Goal: Information Seeking & Learning: Learn about a topic

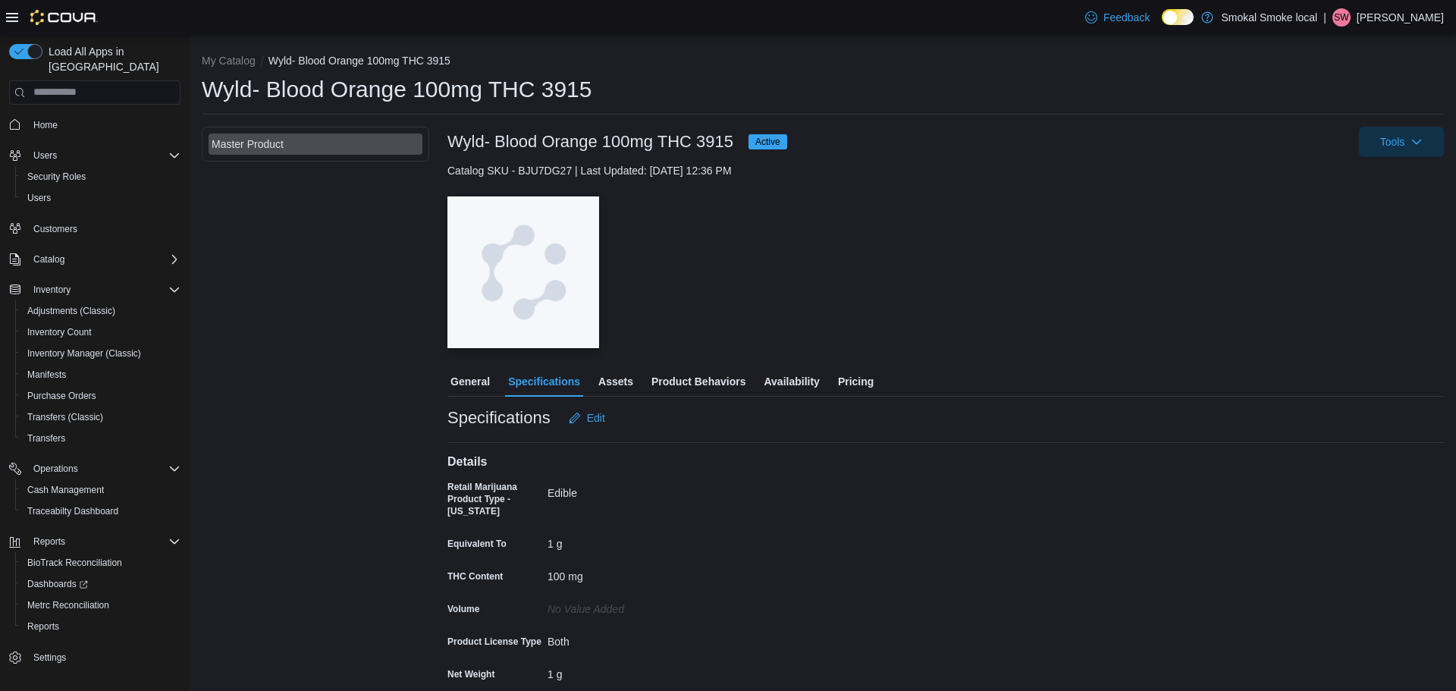
click at [717, 384] on span "Product Behaviors" at bounding box center [698, 381] width 94 height 30
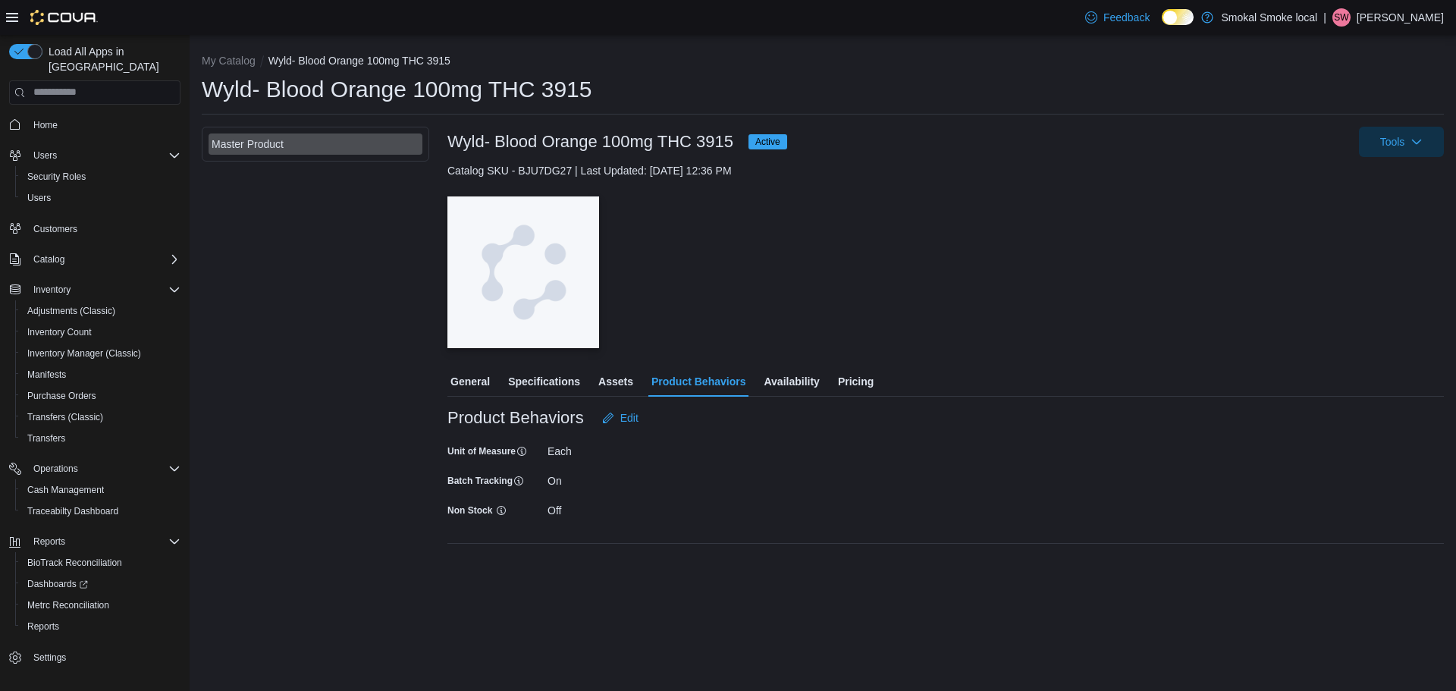
click at [631, 385] on span "Assets" at bounding box center [615, 381] width 35 height 30
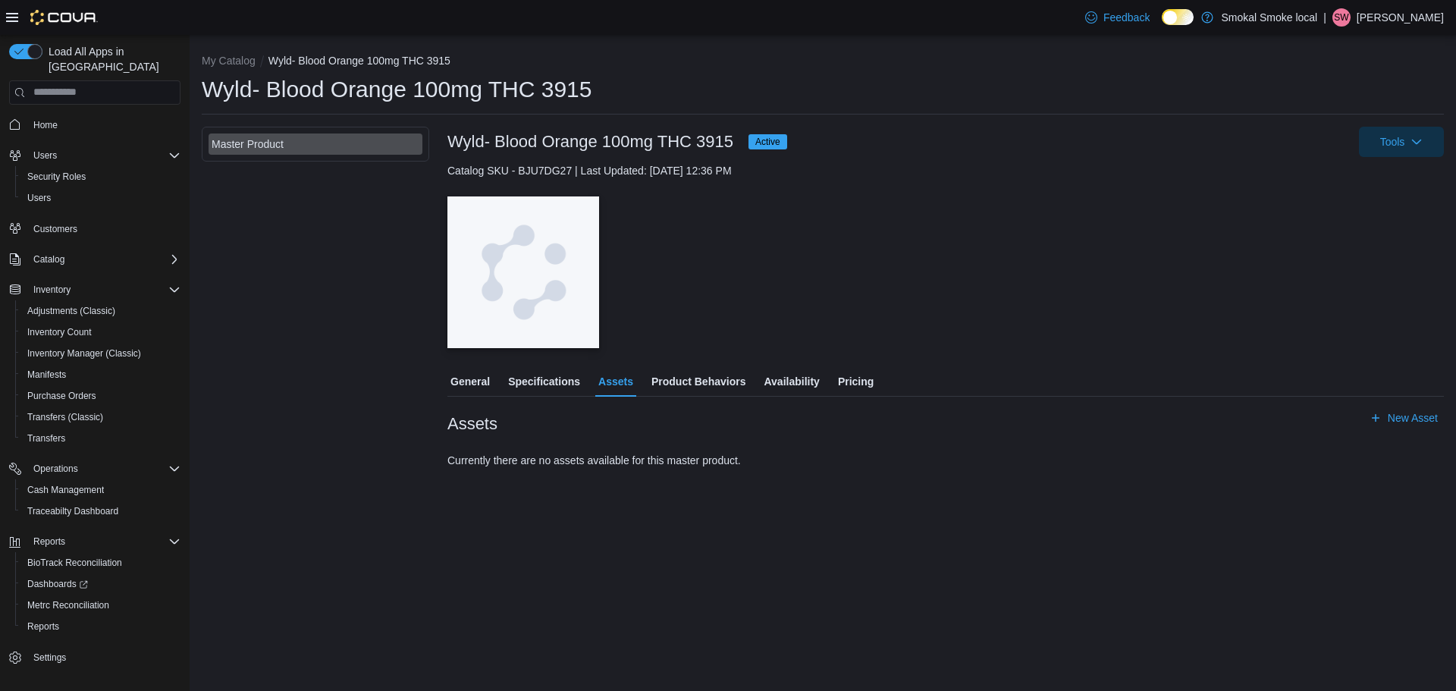
click at [813, 378] on span "Availability" at bounding box center [791, 381] width 55 height 30
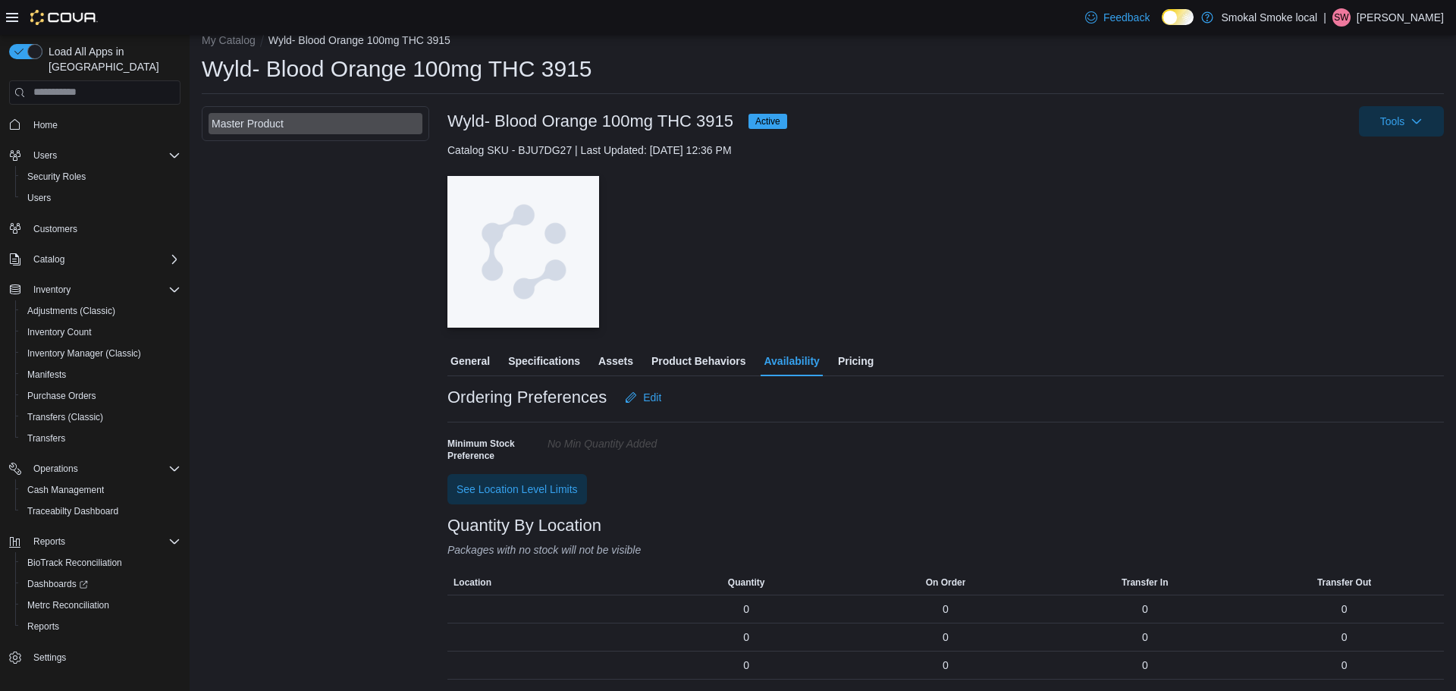
scroll to position [21, 0]
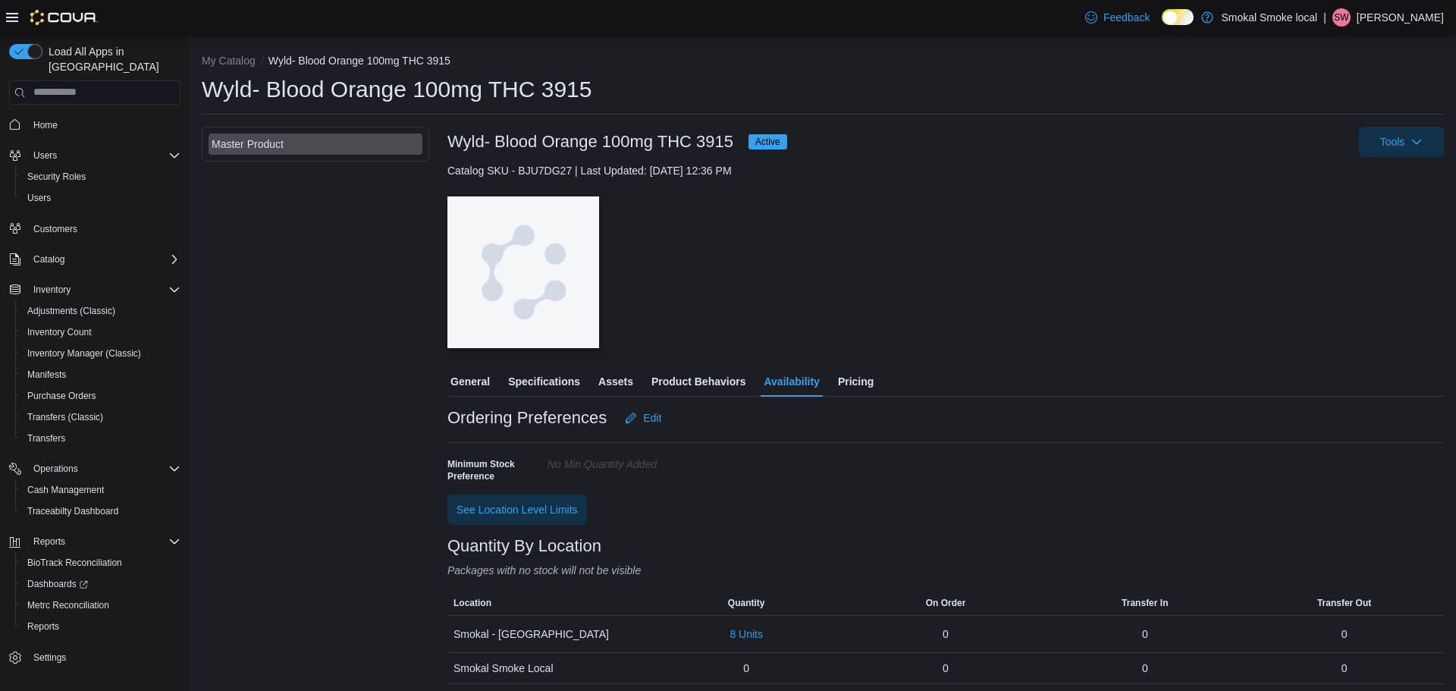
scroll to position [5, 0]
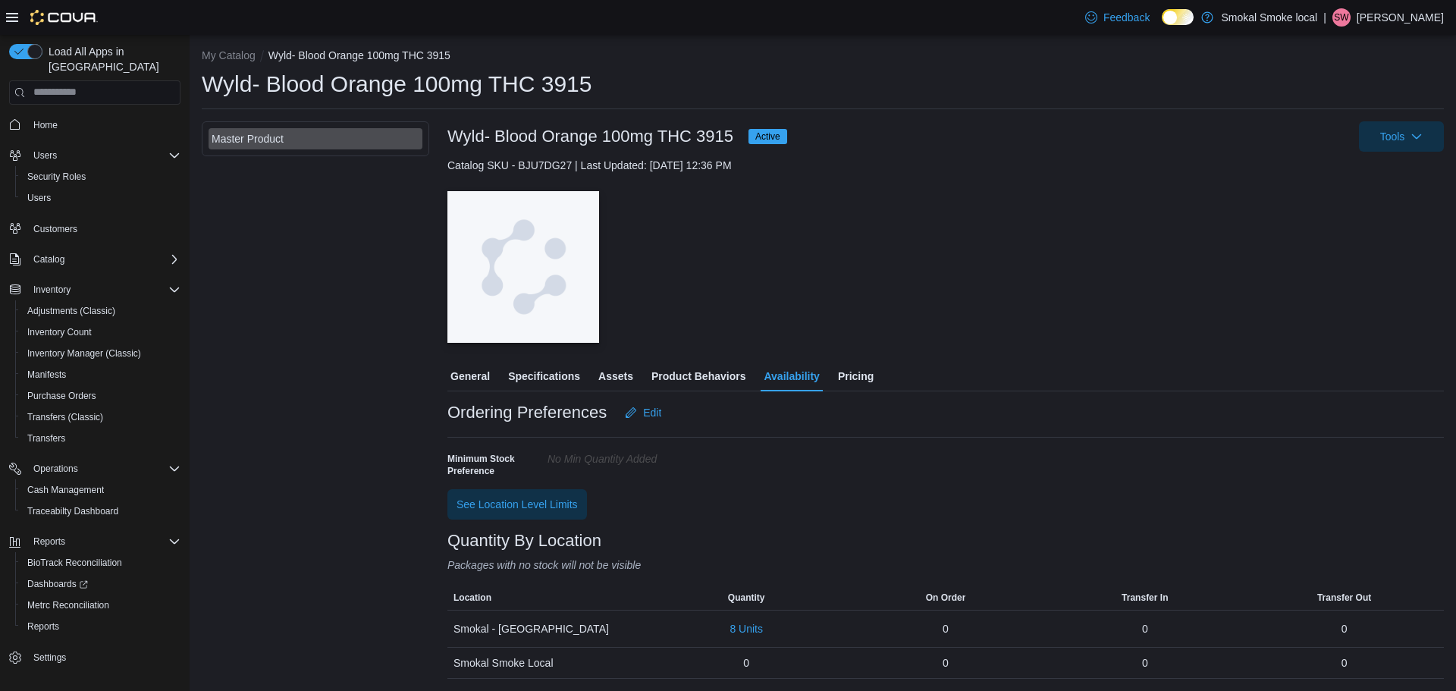
click at [703, 367] on span "Product Behaviors" at bounding box center [698, 376] width 94 height 30
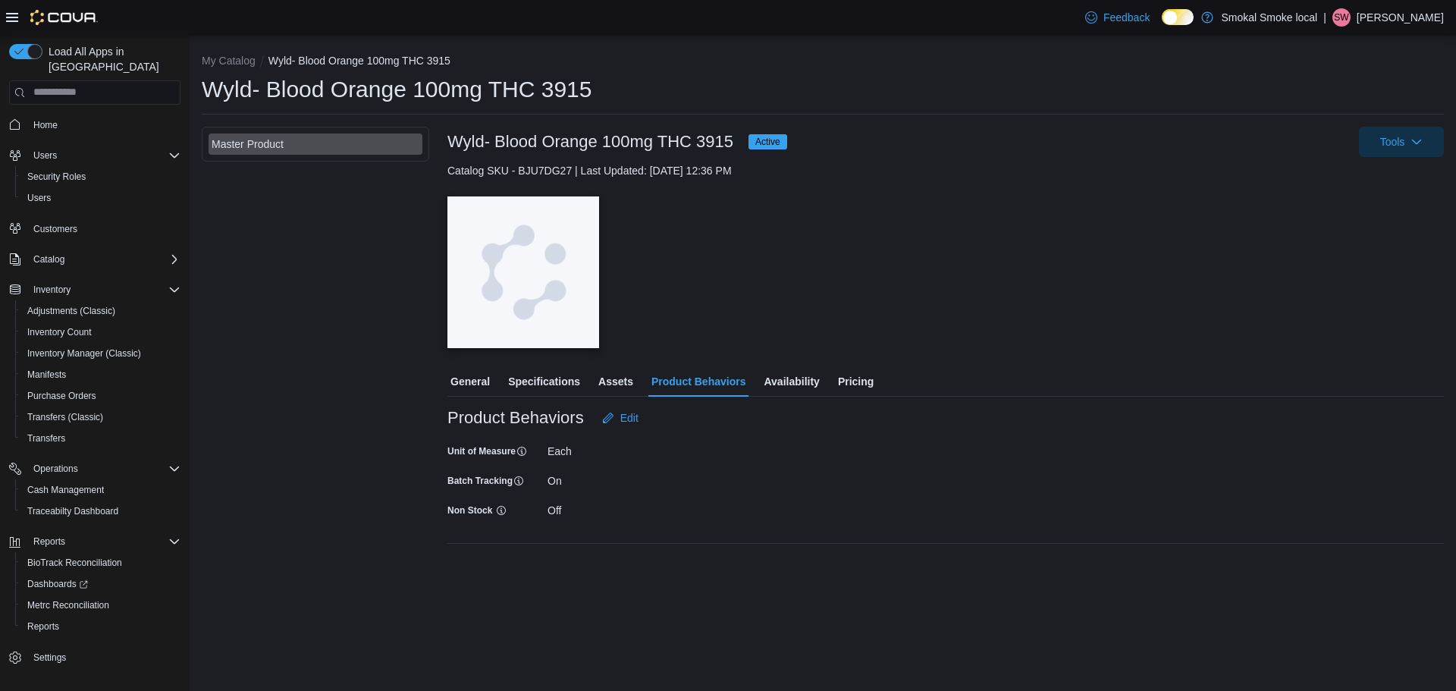
click at [612, 384] on span "Assets" at bounding box center [615, 381] width 35 height 30
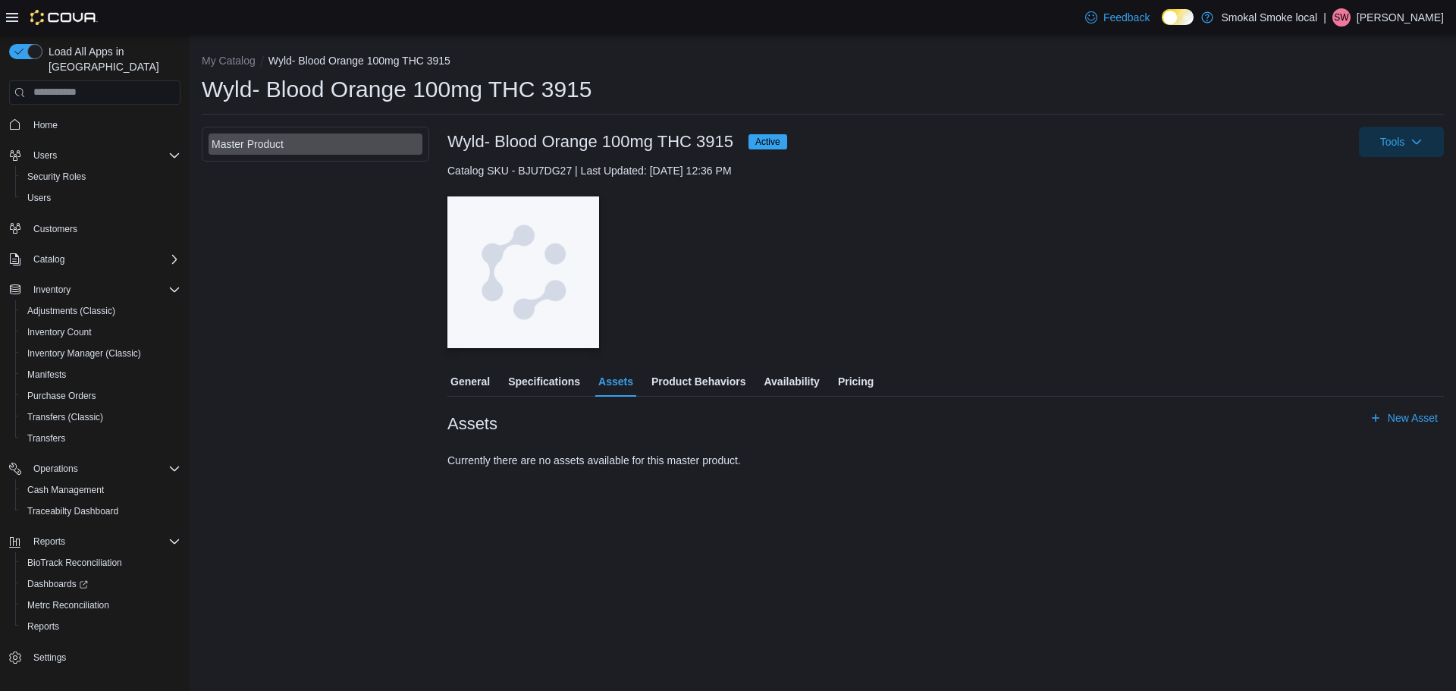
click at [543, 378] on span "Specifications" at bounding box center [544, 381] width 72 height 30
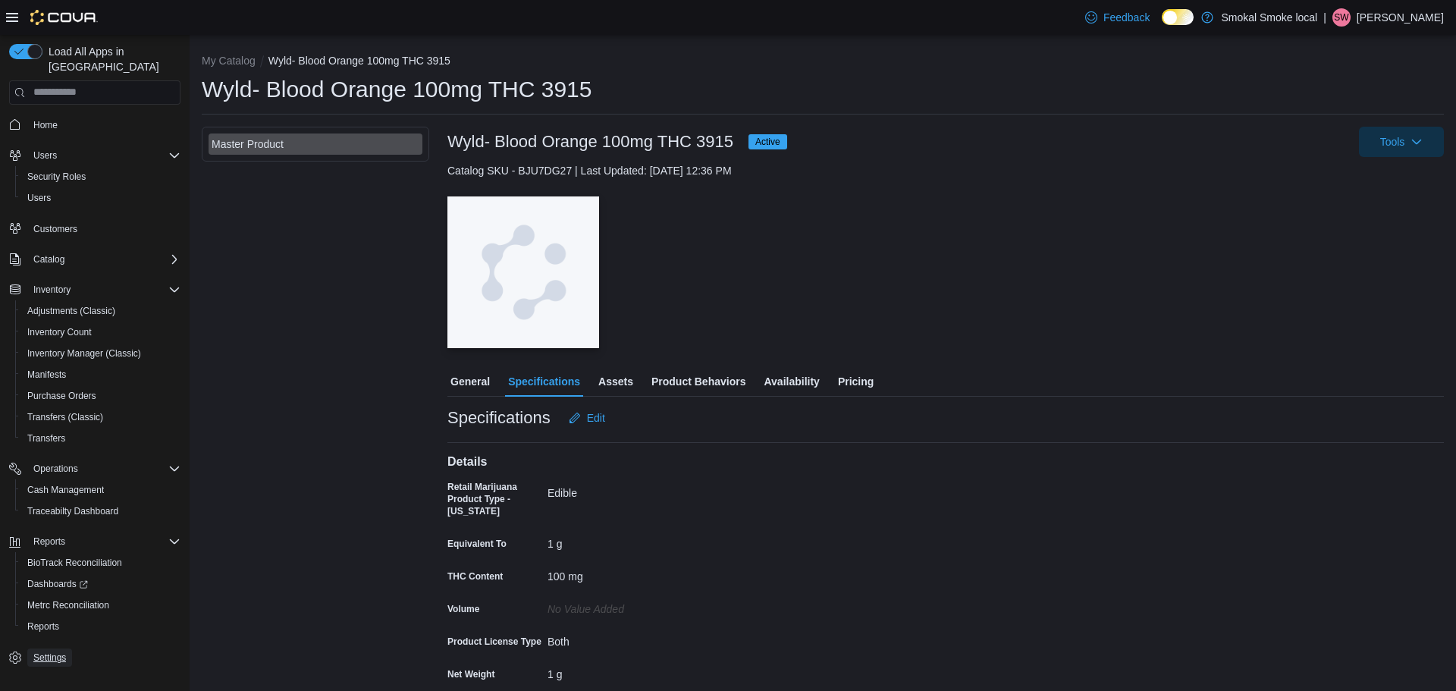
click at [33, 651] on span "Settings" at bounding box center [49, 657] width 33 height 12
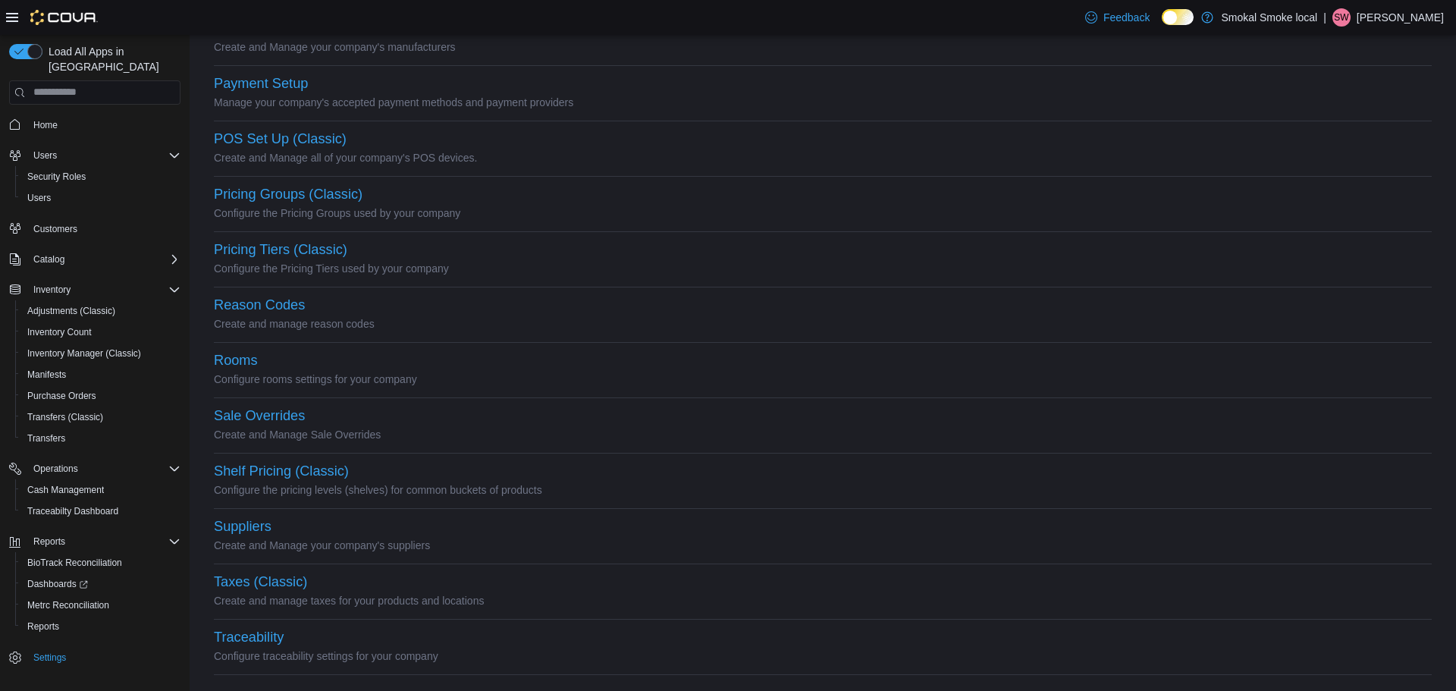
scroll to position [607, 0]
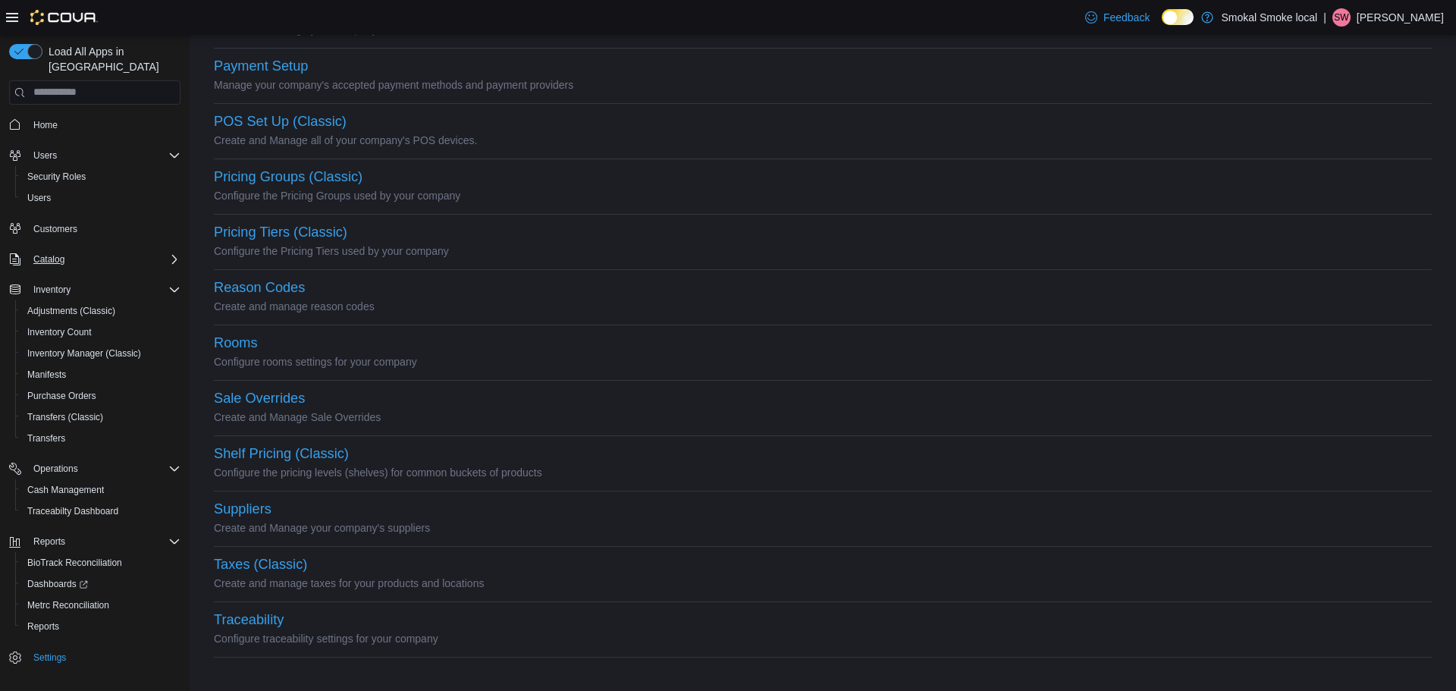
click at [171, 253] on icon "Complex example" at bounding box center [174, 259] width 12 height 12
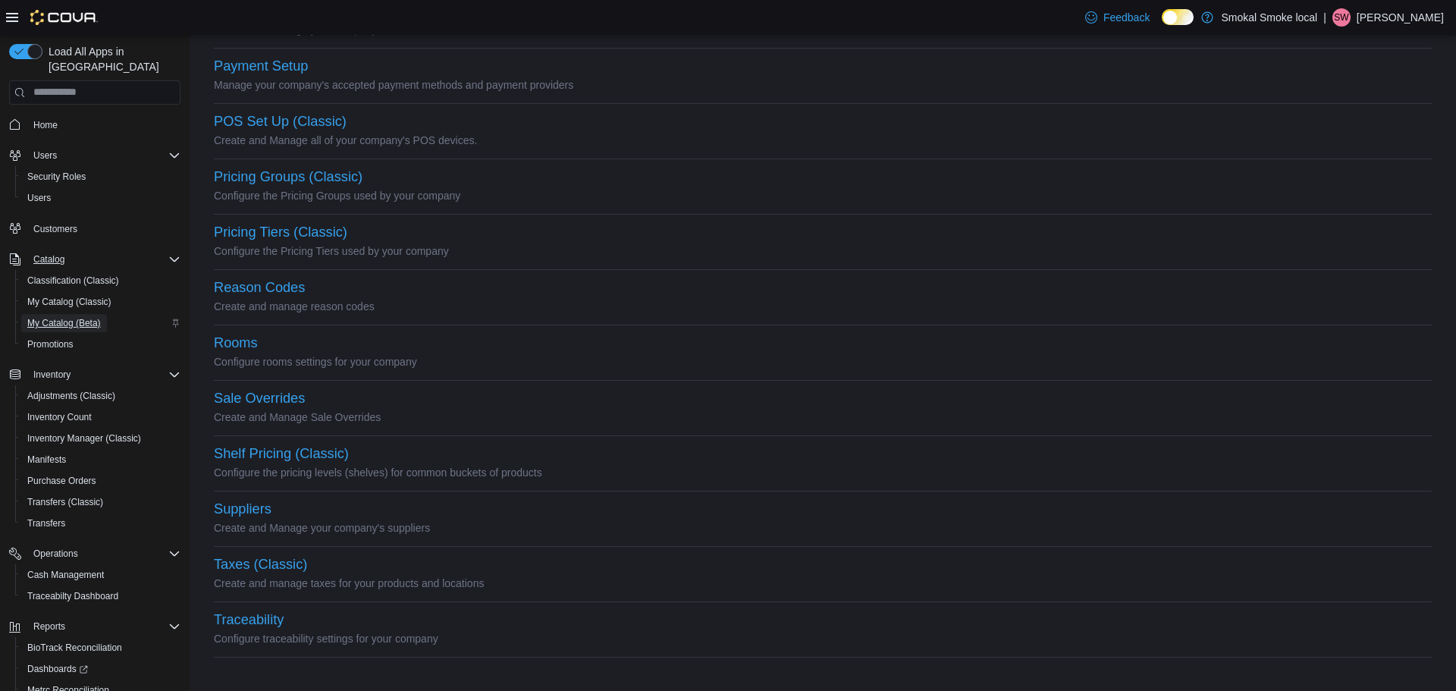
click at [35, 317] on span "My Catalog (Beta)" at bounding box center [64, 323] width 74 height 12
select select "**********"
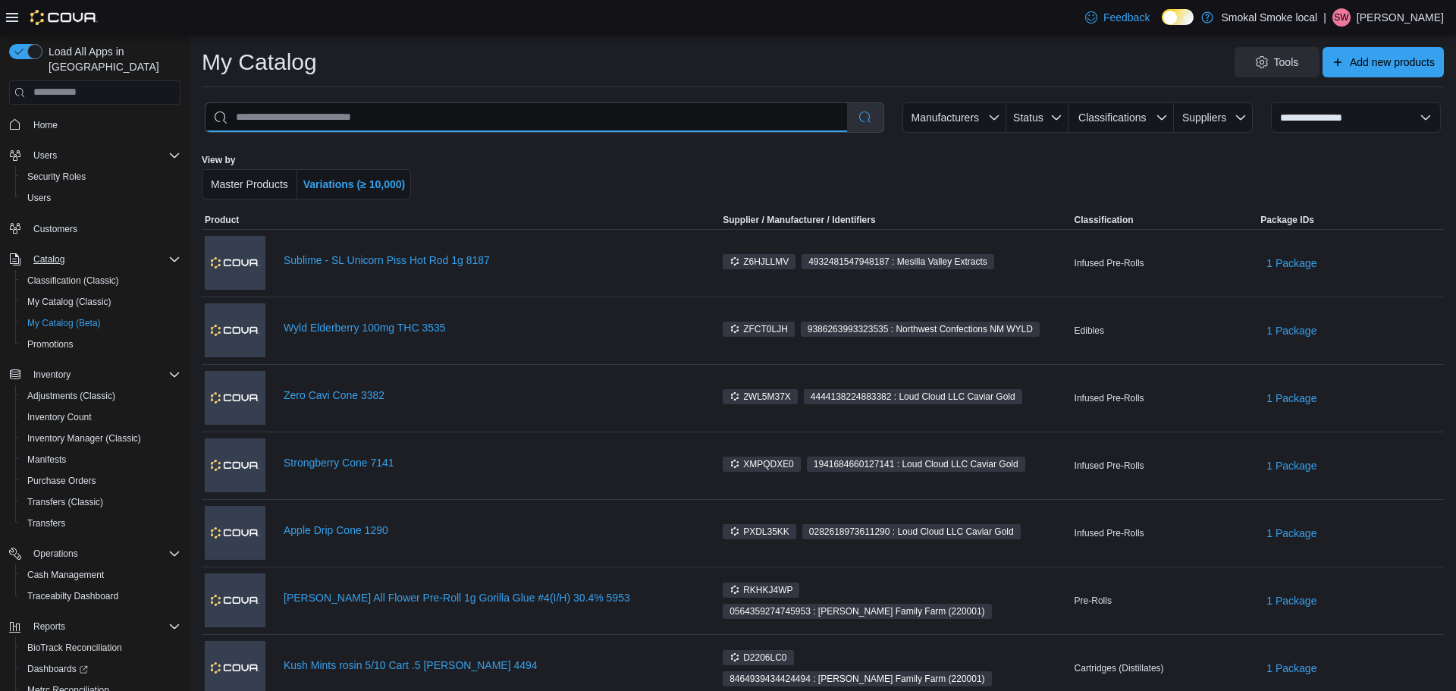
click at [363, 109] on input "search" at bounding box center [527, 117] width 642 height 29
click at [284, 105] on input "search" at bounding box center [527, 117] width 642 height 29
type input "****"
select select "*********"
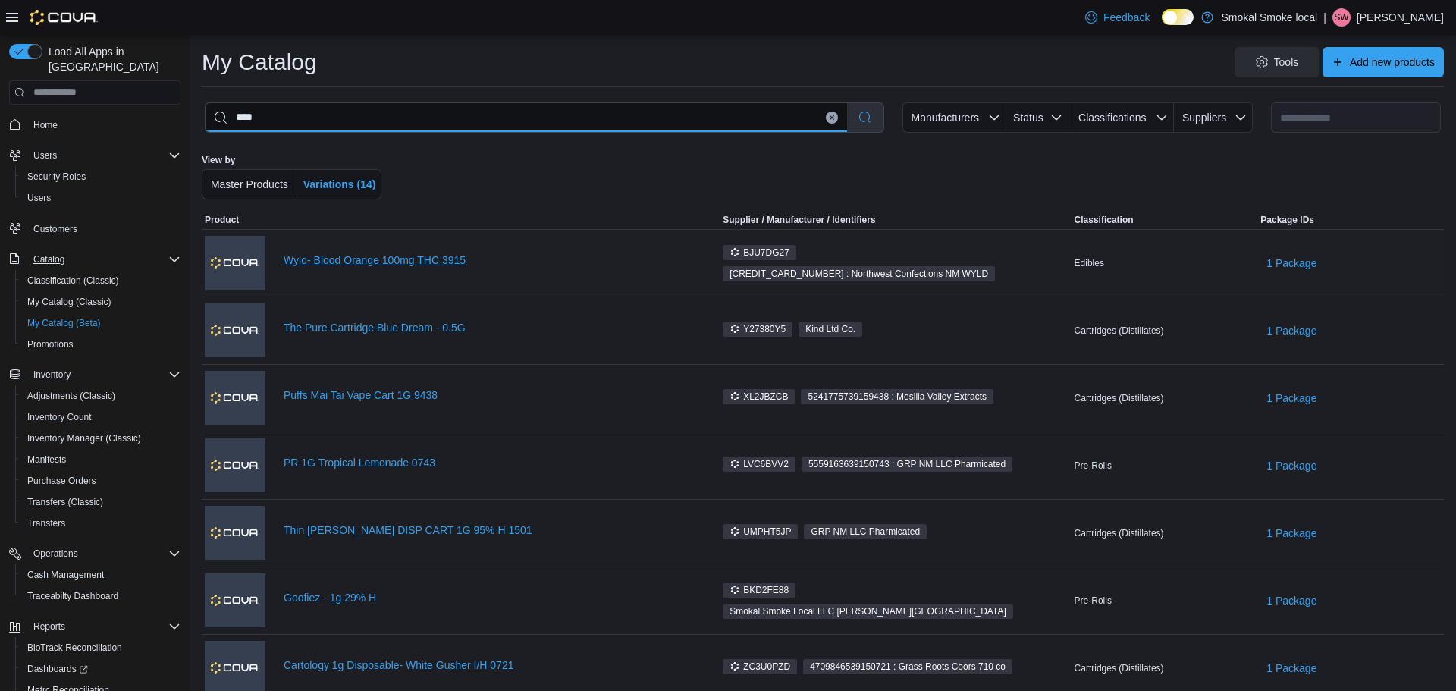
type input "****"
click at [335, 261] on link "Wyld- Blood Orange 100mg THC 3915" at bounding box center [490, 260] width 412 height 12
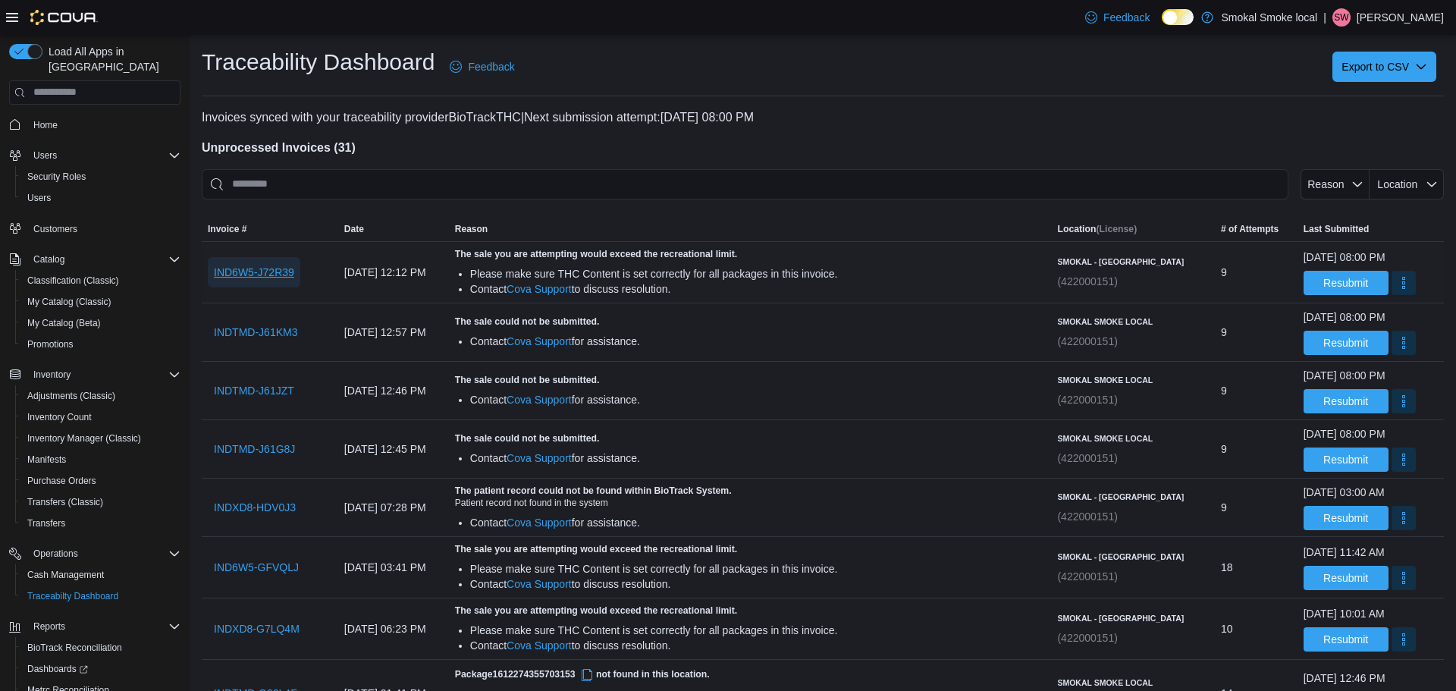
click at [290, 273] on span "IND6W5-J72R39" at bounding box center [254, 272] width 80 height 15
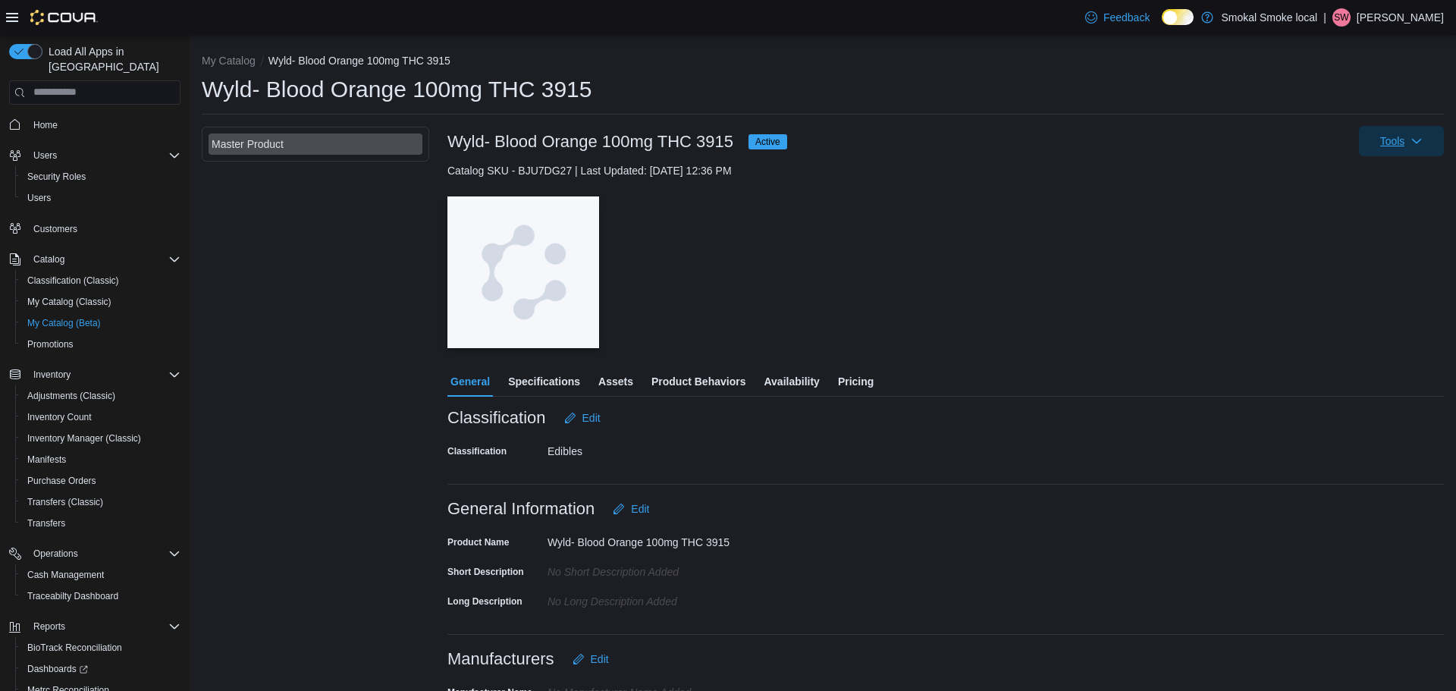
click at [1391, 154] on span "Tools" at bounding box center [1401, 141] width 67 height 30
click at [1087, 224] on div "— Click to open this image in fullscreen mode" at bounding box center [945, 272] width 996 height 152
click at [761, 146] on span "Active" at bounding box center [767, 142] width 25 height 14
click at [350, 140] on div "Master Product" at bounding box center [316, 143] width 208 height 15
click at [557, 393] on span "Specifications" at bounding box center [544, 381] width 72 height 30
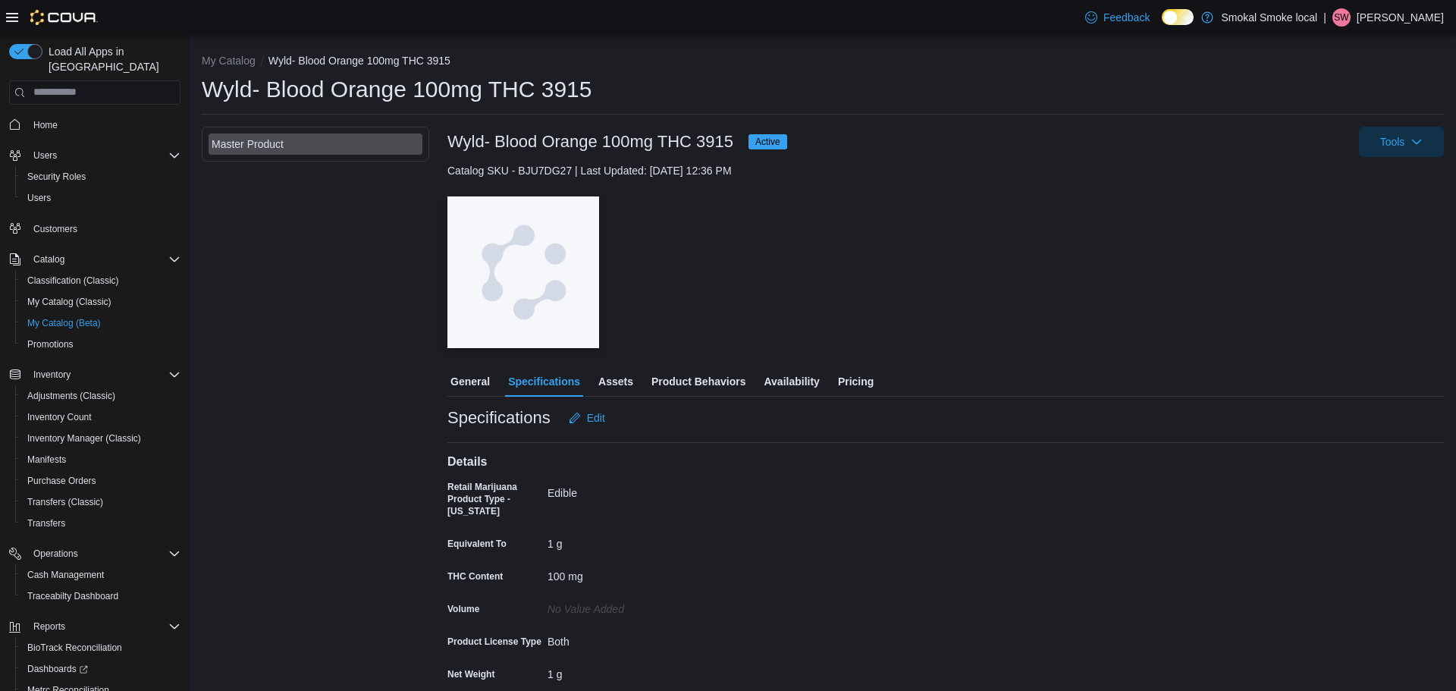
click at [581, 577] on div "100 mg" at bounding box center [648, 573] width 203 height 18
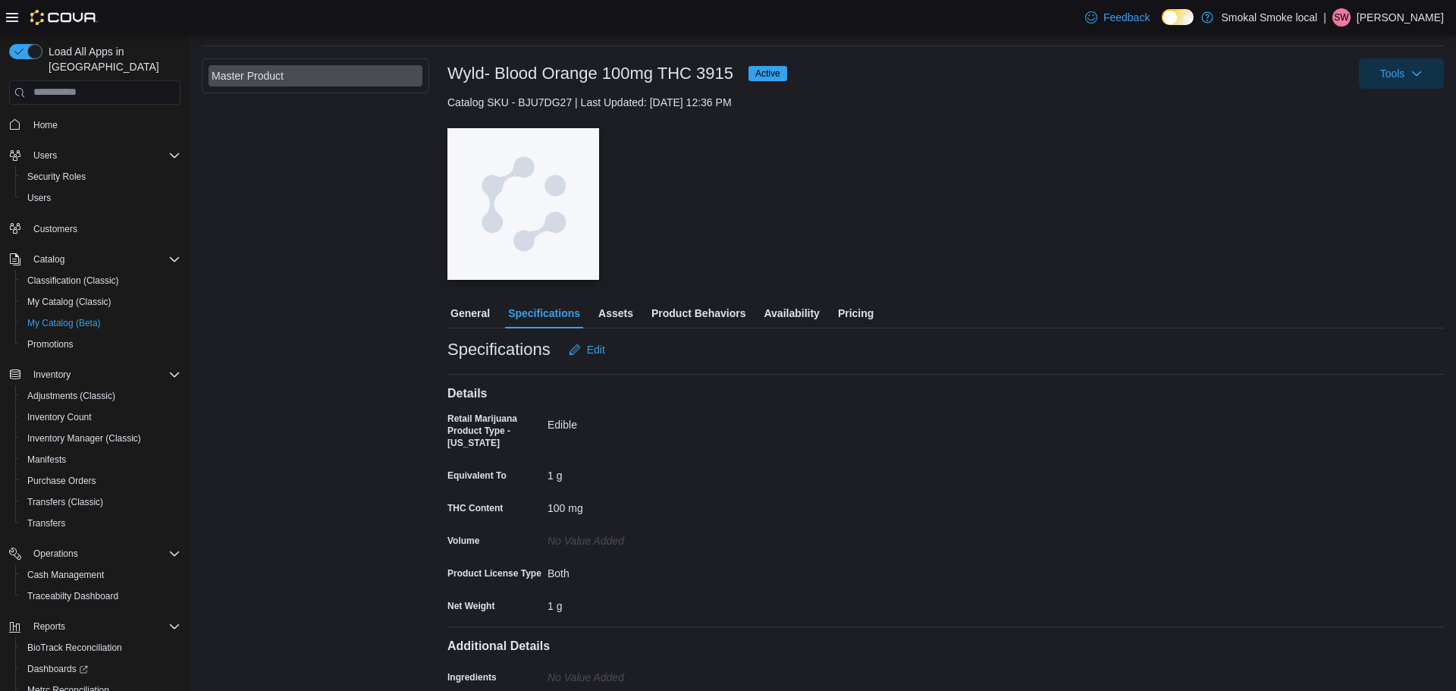
scroll to position [90, 0]
